Goal: Communication & Community: Answer question/provide support

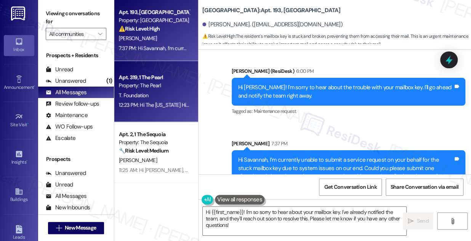
scroll to position [3308, 0]
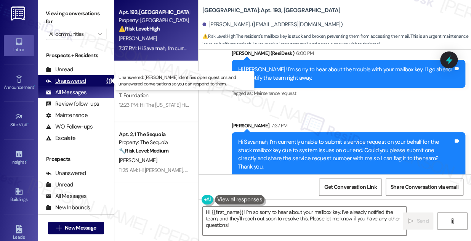
click at [94, 79] on div "Unanswered (1)" at bounding box center [76, 80] width 76 height 11
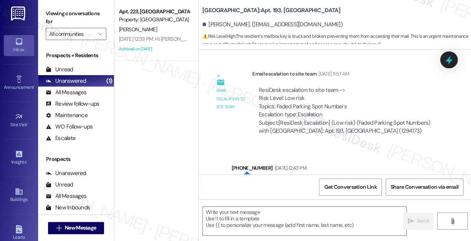
type textarea "Fetching suggested responses. Please feel free to read through the conversation…"
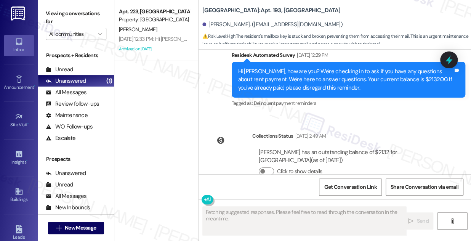
scroll to position [3166, 0]
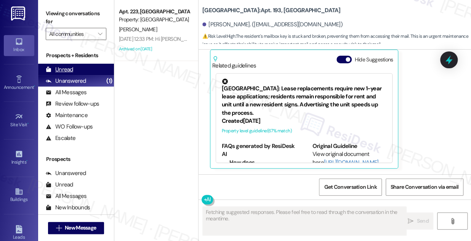
click at [69, 64] on div "Unread (0)" at bounding box center [76, 69] width 76 height 11
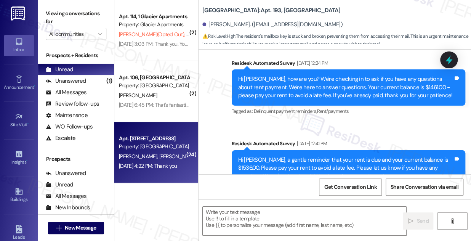
type textarea "Fetching suggested responses. Please feel free to read through the conversation…"
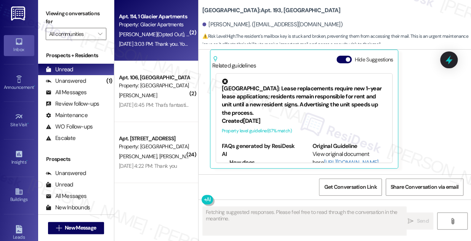
click at [167, 46] on div "[DATE] 3:03 PM: Thank you. You will no longer receive texts from this thread. P…" at bounding box center [307, 43] width 376 height 7
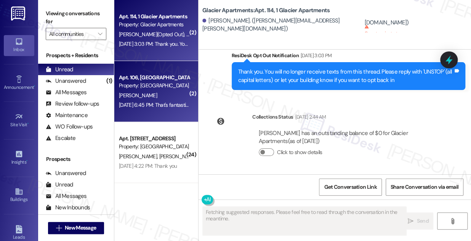
scroll to position [538, 0]
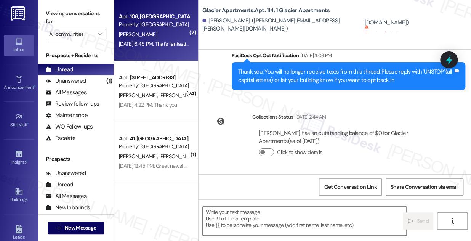
click at [168, 30] on div "[PERSON_NAME]" at bounding box center [154, 35] width 72 height 10
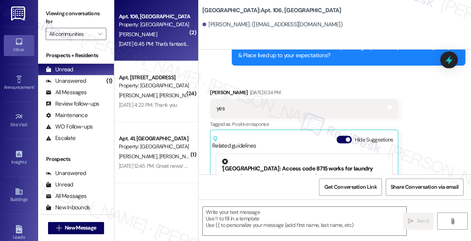
type textarea "Fetching suggested responses. Please feel free to read through the conversation…"
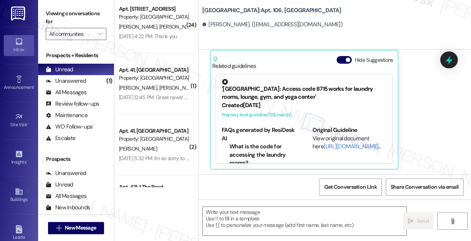
scroll to position [0, 0]
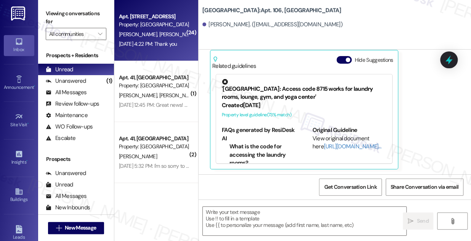
click at [165, 18] on div "Apt. [STREET_ADDRESS]" at bounding box center [154, 17] width 70 height 8
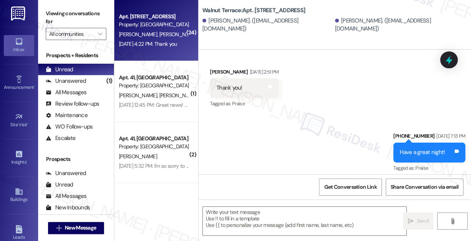
type textarea "Fetching suggested responses. Please feel free to read through the conversation…"
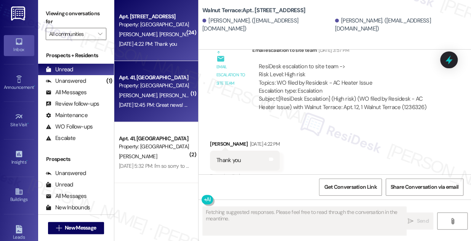
scroll to position [4429, 0]
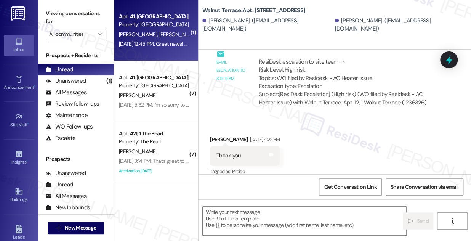
click at [165, 31] on span "[PERSON_NAME]" at bounding box center [178, 34] width 38 height 7
type textarea "Fetching suggested responses. Please feel free to read through the conversation…"
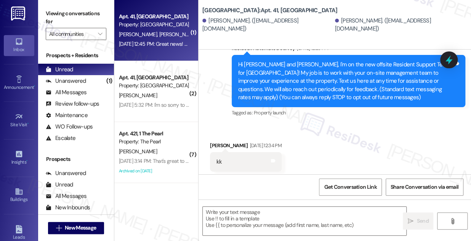
type textarea "Fetching suggested responses. Please feel free to read through the conversation…"
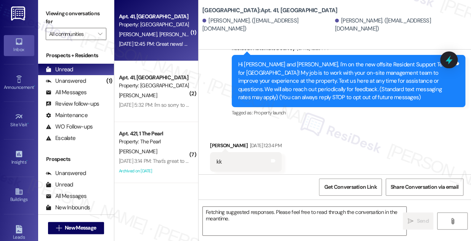
scroll to position [91, 0]
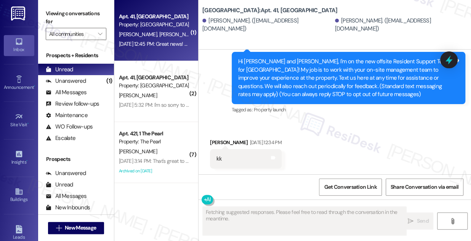
click at [168, 16] on div "Apt. 41, [GEOGRAPHIC_DATA]" at bounding box center [154, 17] width 70 height 8
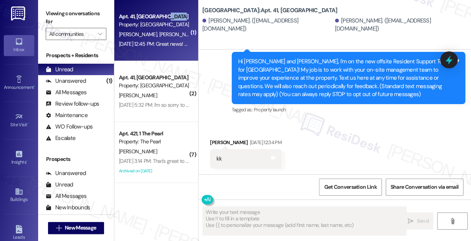
click at [168, 16] on div "Apt. 41, [GEOGRAPHIC_DATA]" at bounding box center [154, 17] width 70 height 8
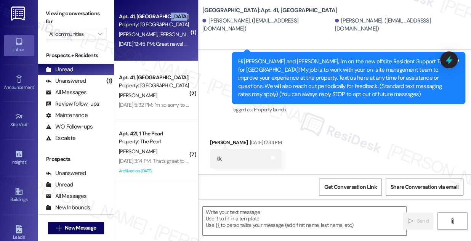
click at [163, 20] on div "Apt. 41, [GEOGRAPHIC_DATA]" at bounding box center [154, 17] width 70 height 8
click at [147, 17] on div "Apt. 41, [GEOGRAPHIC_DATA]" at bounding box center [154, 17] width 70 height 8
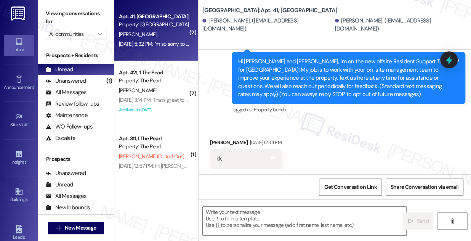
click at [149, 17] on div "Apt. 41, [GEOGRAPHIC_DATA]" at bounding box center [154, 17] width 70 height 8
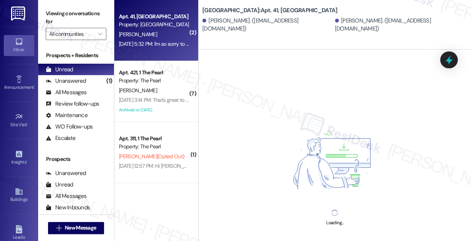
click at [158, 16] on div "Apt. 41, [GEOGRAPHIC_DATA]" at bounding box center [154, 17] width 70 height 8
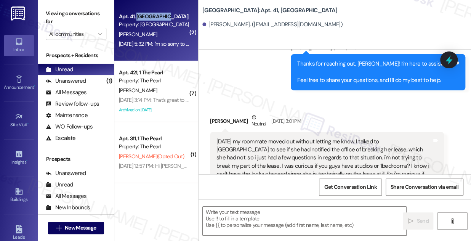
click at [158, 16] on div "Apt. 41, [GEOGRAPHIC_DATA]" at bounding box center [154, 17] width 70 height 8
type textarea "Fetching suggested responses. Please feel free to read through the conversation…"
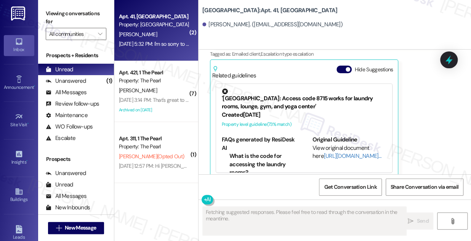
scroll to position [383, 0]
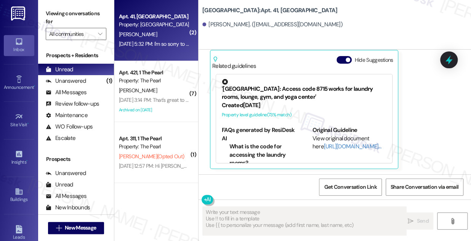
click at [158, 16] on div "Apt. 41, [GEOGRAPHIC_DATA]" at bounding box center [154, 17] width 70 height 8
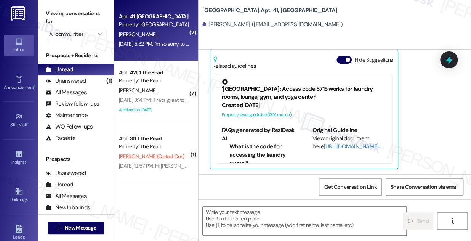
click at [157, 22] on div "Property: [GEOGRAPHIC_DATA]" at bounding box center [154, 25] width 70 height 8
click at [158, 19] on div "Apt. 41, [GEOGRAPHIC_DATA]" at bounding box center [154, 17] width 70 height 8
